Goal: Task Accomplishment & Management: Complete application form

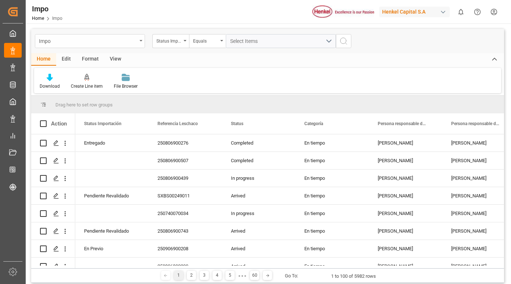
click at [139, 41] on div "Impo" at bounding box center [90, 41] width 110 height 14
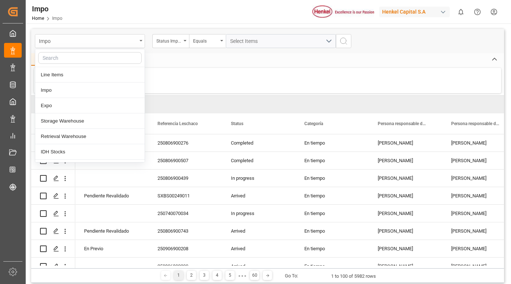
click at [141, 41] on icon "close menu" at bounding box center [140, 40] width 3 height 1
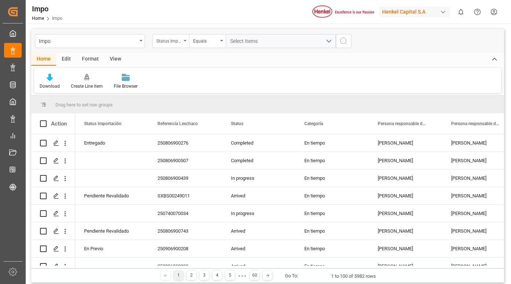
click at [175, 41] on div "Status Importación" at bounding box center [168, 40] width 25 height 8
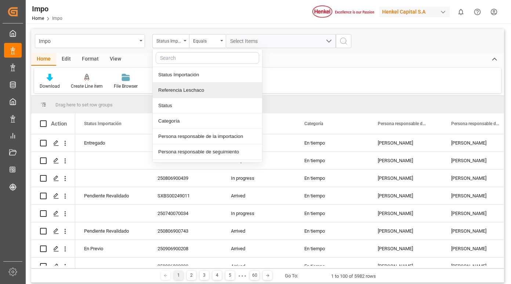
click at [183, 91] on div "Referencia Leschaco" at bounding box center [207, 90] width 109 height 15
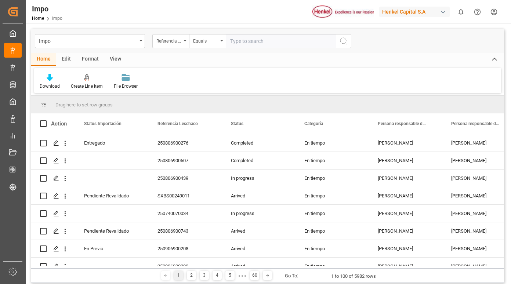
click at [235, 40] on input "text" at bounding box center [281, 41] width 110 height 14
type input "250806900417"
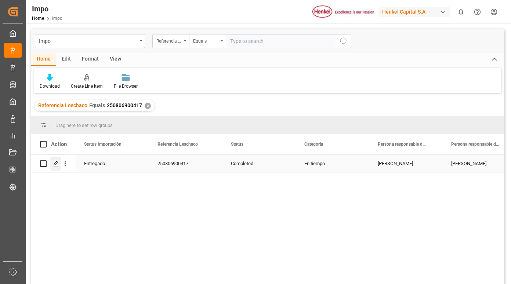
click at [57, 167] on div "Press SPACE to select this row." at bounding box center [55, 164] width 11 height 14
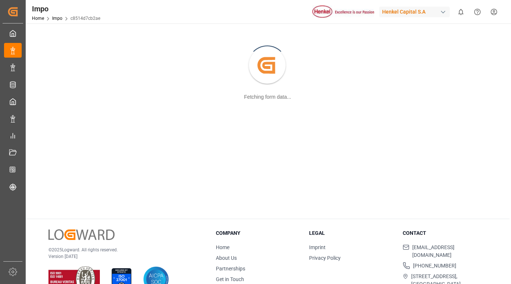
scroll to position [80, 0]
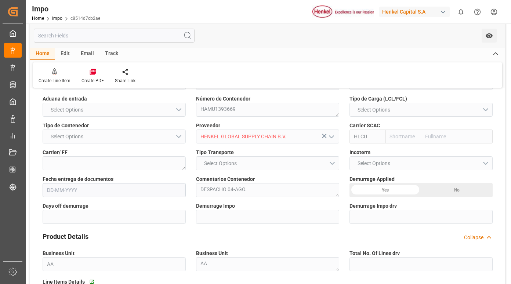
type input "Hapag [PERSON_NAME]"
type input "Hapag [PERSON_NAME] Aktiengesellschaft"
type input "2"
type input "40"
type input "20"
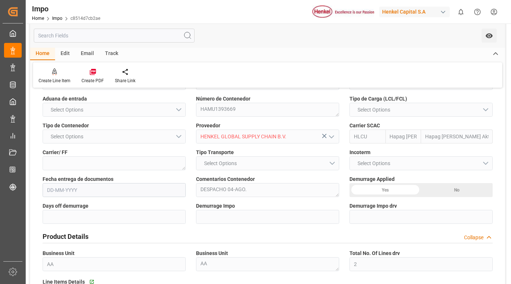
type input "[DATE]"
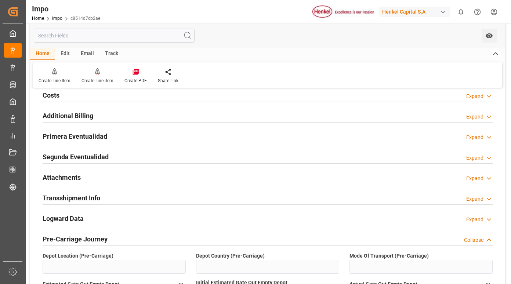
scroll to position [557, 0]
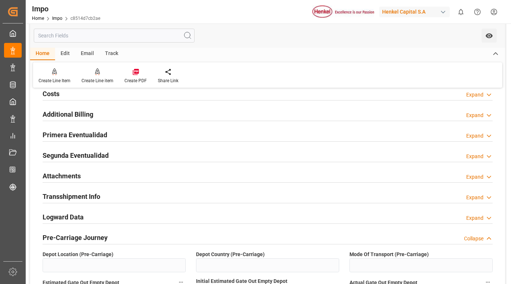
click at [76, 136] on h2 "Primera Eventualidad" at bounding box center [75, 135] width 65 height 10
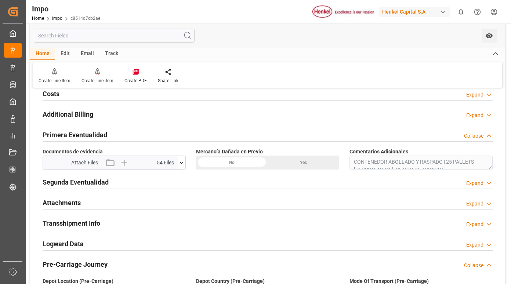
click at [182, 163] on icon at bounding box center [181, 162] width 4 height 2
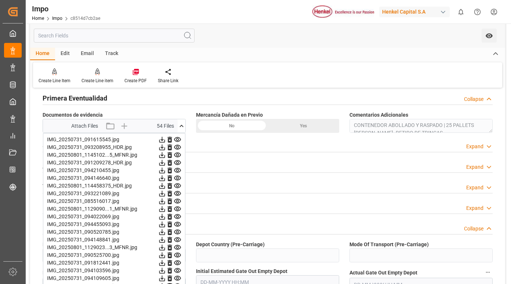
scroll to position [630, 0]
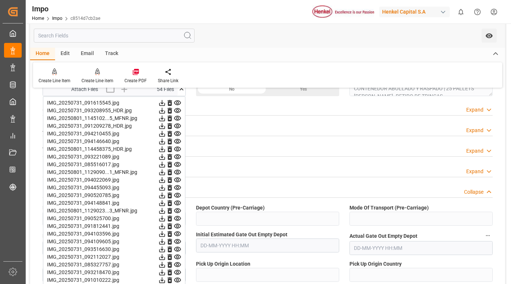
click at [178, 102] on icon at bounding box center [177, 103] width 7 height 5
click at [176, 109] on icon at bounding box center [177, 110] width 7 height 5
click at [177, 117] on icon at bounding box center [177, 118] width 7 height 5
click at [178, 126] on icon at bounding box center [178, 126] width 8 height 8
click at [178, 135] on icon at bounding box center [177, 133] width 7 height 5
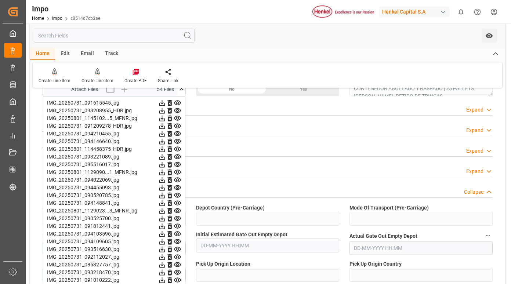
click at [176, 142] on icon at bounding box center [177, 141] width 7 height 5
click at [176, 151] on icon at bounding box center [177, 149] width 7 height 5
click at [178, 161] on icon at bounding box center [178, 165] width 8 height 8
click at [177, 166] on icon at bounding box center [178, 165] width 8 height 8
click at [177, 172] on icon at bounding box center [178, 172] width 8 height 8
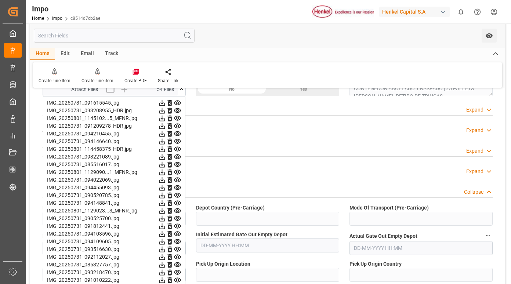
click at [177, 179] on icon at bounding box center [177, 180] width 7 height 5
click at [180, 186] on icon at bounding box center [177, 187] width 7 height 5
click at [176, 196] on icon at bounding box center [177, 195] width 7 height 5
click at [176, 204] on icon at bounding box center [177, 203] width 7 height 5
click at [176, 211] on icon at bounding box center [177, 210] width 7 height 5
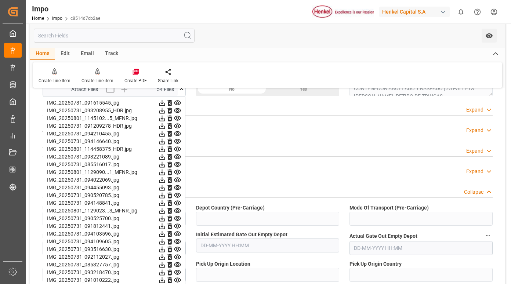
click at [175, 219] on icon at bounding box center [178, 219] width 8 height 8
click at [178, 226] on icon at bounding box center [178, 226] width 8 height 8
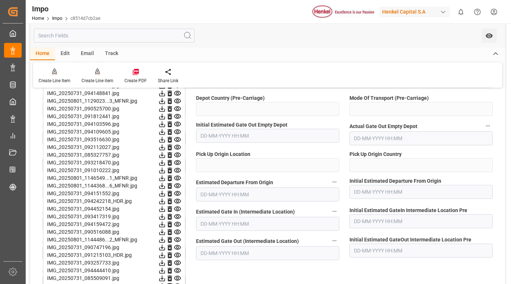
scroll to position [740, 0]
click at [177, 122] on icon at bounding box center [177, 123] width 7 height 5
click at [177, 132] on icon at bounding box center [177, 131] width 7 height 5
click at [178, 133] on icon at bounding box center [178, 132] width 8 height 8
click at [176, 139] on icon at bounding box center [177, 139] width 7 height 5
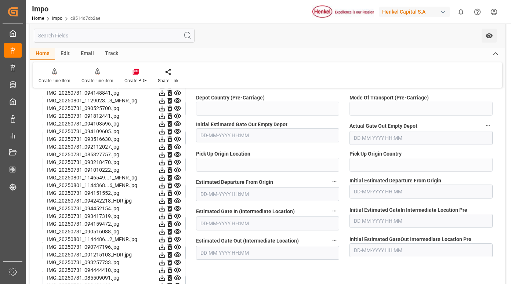
click at [176, 147] on icon at bounding box center [177, 147] width 7 height 5
click at [176, 158] on icon at bounding box center [178, 155] width 8 height 8
click at [177, 164] on icon at bounding box center [177, 162] width 7 height 5
click at [178, 169] on icon at bounding box center [178, 170] width 8 height 8
click at [177, 179] on icon at bounding box center [178, 178] width 8 height 8
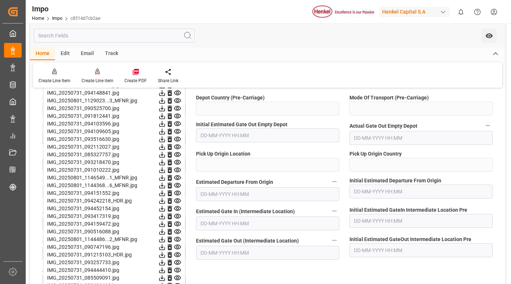
click at [177, 185] on icon at bounding box center [178, 186] width 8 height 8
click at [176, 193] on icon at bounding box center [177, 193] width 7 height 5
click at [176, 201] on icon at bounding box center [177, 200] width 7 height 5
click at [176, 212] on icon at bounding box center [178, 209] width 8 height 8
click at [178, 217] on icon at bounding box center [177, 216] width 7 height 5
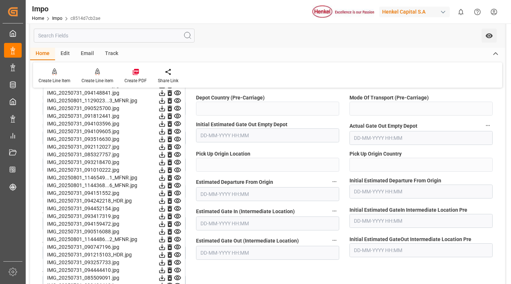
click at [179, 223] on icon at bounding box center [178, 224] width 8 height 8
click at [180, 232] on icon at bounding box center [178, 232] width 8 height 8
click at [177, 240] on icon at bounding box center [178, 240] width 8 height 8
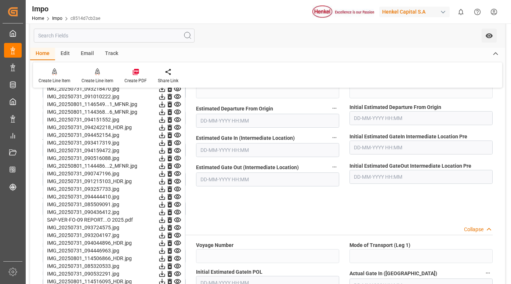
scroll to position [850, 0]
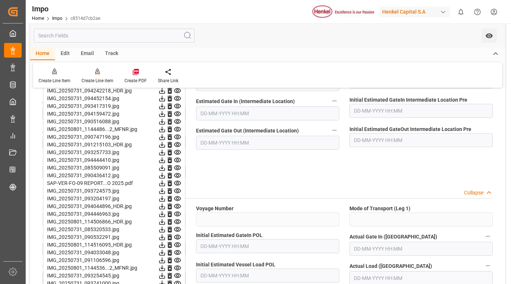
click at [178, 126] on icon at bounding box center [178, 129] width 8 height 8
click at [176, 137] on icon at bounding box center [178, 137] width 8 height 8
click at [176, 143] on icon at bounding box center [178, 145] width 8 height 8
click at [176, 155] on icon at bounding box center [178, 153] width 8 height 8
click at [176, 161] on icon at bounding box center [177, 160] width 7 height 5
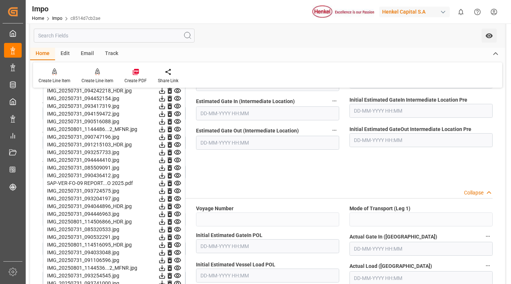
click at [178, 168] on icon at bounding box center [177, 167] width 7 height 5
click at [175, 175] on icon at bounding box center [178, 176] width 8 height 8
click at [174, 186] on icon at bounding box center [178, 183] width 8 height 8
click at [177, 190] on icon at bounding box center [178, 191] width 8 height 8
click at [177, 196] on icon at bounding box center [177, 198] width 7 height 5
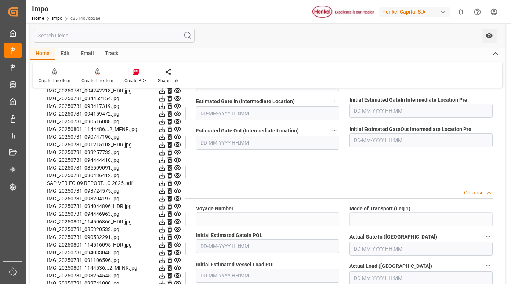
click at [176, 206] on icon at bounding box center [177, 206] width 7 height 5
click at [177, 214] on icon at bounding box center [178, 214] width 8 height 8
click at [178, 221] on icon at bounding box center [177, 221] width 7 height 5
click at [177, 231] on icon at bounding box center [177, 229] width 7 height 5
click at [177, 238] on icon at bounding box center [177, 237] width 7 height 5
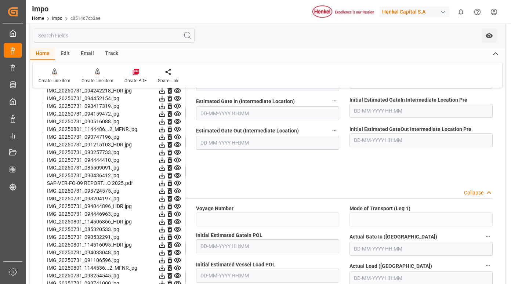
click at [176, 245] on icon at bounding box center [178, 245] width 8 height 8
click at [178, 252] on icon at bounding box center [177, 252] width 7 height 5
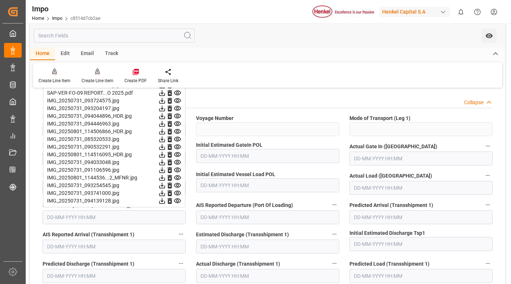
scroll to position [960, 0]
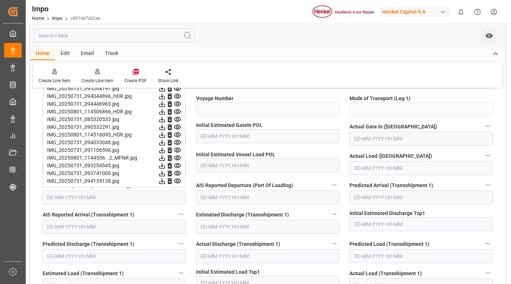
click at [176, 142] on icon at bounding box center [178, 143] width 8 height 8
click at [178, 151] on icon at bounding box center [177, 150] width 7 height 5
click at [177, 158] on icon at bounding box center [178, 158] width 8 height 8
click at [176, 164] on icon at bounding box center [177, 165] width 7 height 5
click at [175, 174] on icon at bounding box center [178, 173] width 8 height 8
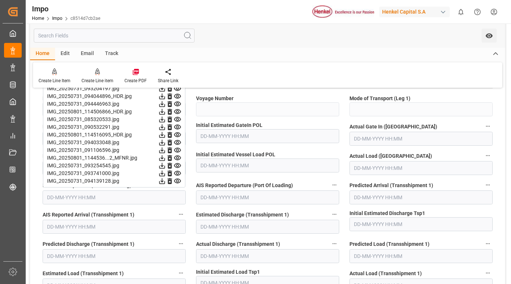
click at [176, 181] on icon at bounding box center [178, 181] width 8 height 8
